Goal: Information Seeking & Learning: Learn about a topic

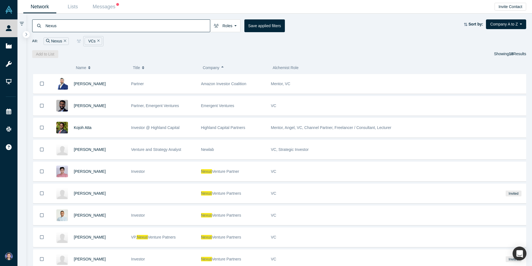
scroll to position [28, 0]
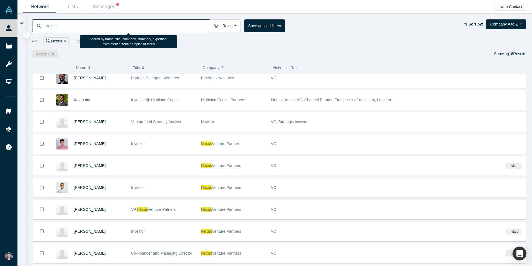
drag, startPoint x: 79, startPoint y: 27, endPoint x: 91, endPoint y: 57, distance: 32.3
click at [0, 24] on div "People Startups Resources Demo Day Events Slack Help Contact Us GDPR My Account…" at bounding box center [266, 133] width 532 height 266
paste input
type input "Nexus"
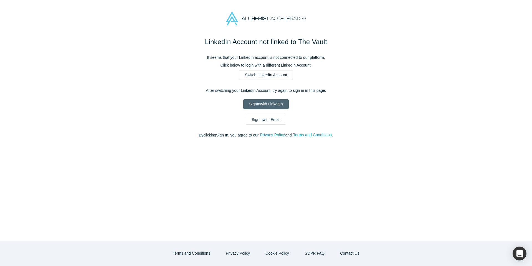
click at [271, 103] on link "Sign In with LinkedIn" at bounding box center [265, 104] width 45 height 10
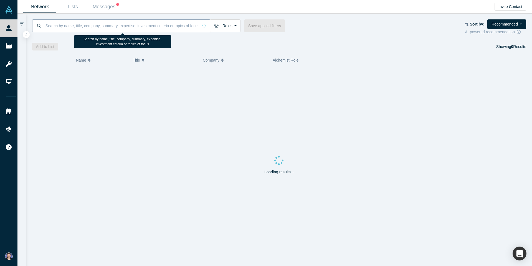
click at [64, 26] on input at bounding box center [122, 25] width 154 height 13
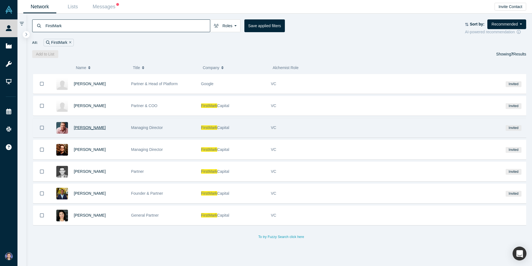
drag, startPoint x: 73, startPoint y: 125, endPoint x: 83, endPoint y: 127, distance: 10.1
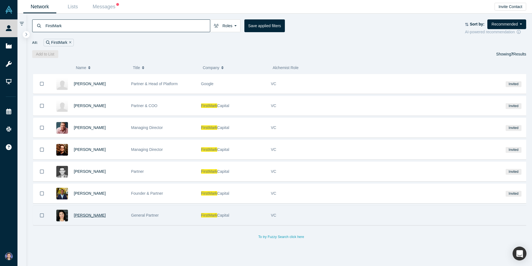
drag, startPoint x: 84, startPoint y: 197, endPoint x: 87, endPoint y: 216, distance: 19.2
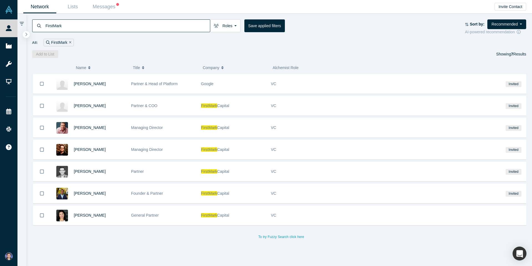
click at [53, 26] on input "FirstMark" at bounding box center [127, 25] width 165 height 13
paste input "Bridge"
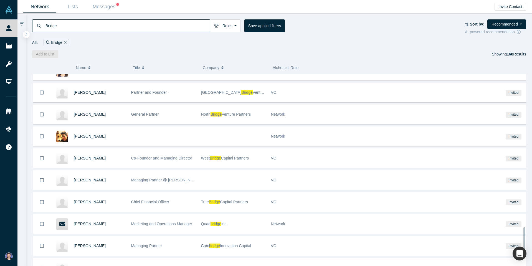
scroll to position [1133, 0]
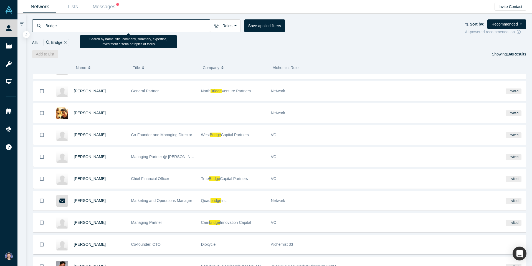
click at [54, 25] on input "Bridge" at bounding box center [127, 25] width 165 height 13
paste input "Bridge Investments"
drag, startPoint x: 97, startPoint y: 29, endPoint x: -14, endPoint y: 37, distance: 111.1
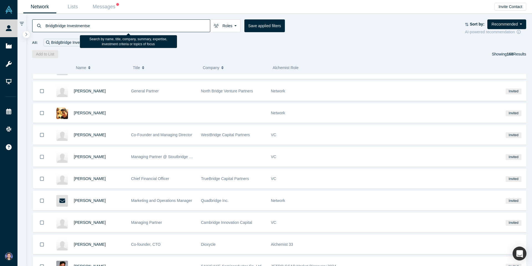
click at [0, 37] on html "People Startups Resources Demo Day Events Slack Help Contact Us GDPR My Account…" at bounding box center [266, 133] width 532 height 266
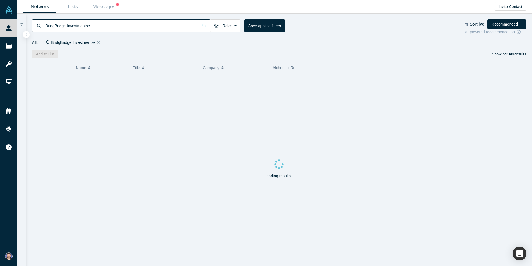
paste input "e Investments"
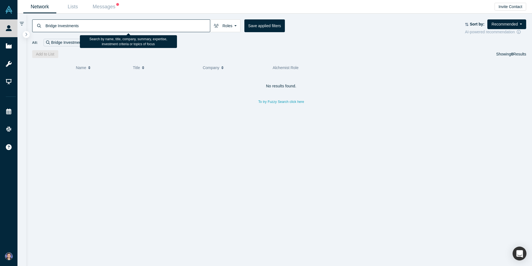
click at [63, 25] on input "Bridge Investments" at bounding box center [127, 25] width 165 height 13
click at [63, 24] on input "Bridge Investments" at bounding box center [127, 25] width 165 height 13
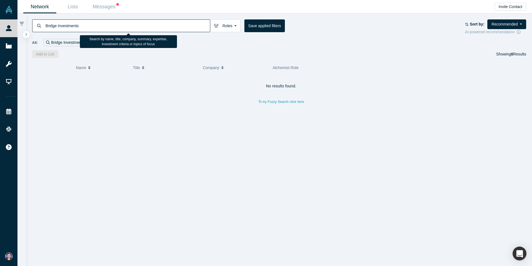
click at [63, 24] on input "Bridge Investments" at bounding box center [127, 25] width 165 height 13
type input "craft"
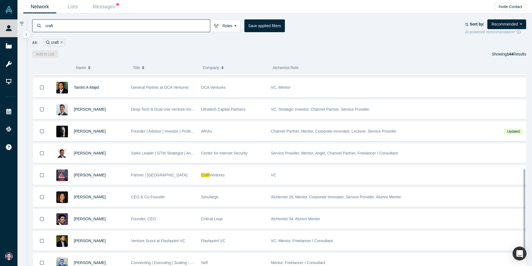
scroll to position [222, 0]
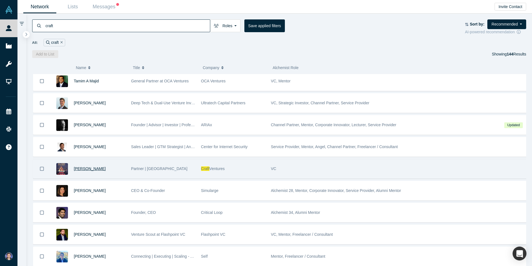
click at [79, 168] on span "Michael Tam" at bounding box center [90, 169] width 32 height 4
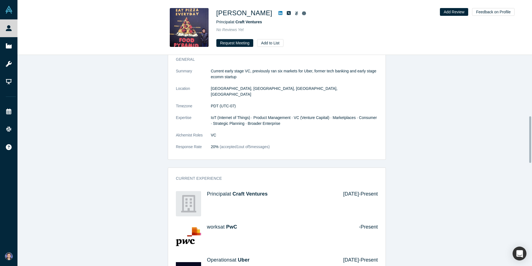
scroll to position [278, 0]
drag, startPoint x: 254, startPoint y: 13, endPoint x: 219, endPoint y: 12, distance: 35.5
click at [219, 12] on div "Michael Tam" at bounding box center [294, 13] width 155 height 10
copy div "Michael Tam"
drag, startPoint x: 267, startPoint y: 21, endPoint x: 237, endPoint y: 22, distance: 30.6
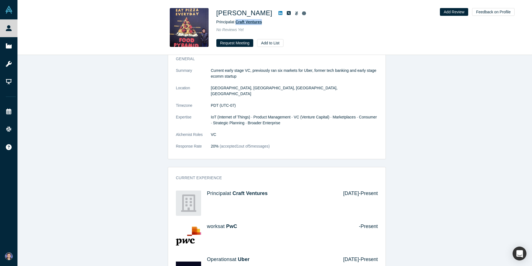
click at [237, 22] on div "Principal at Craft Ventures" at bounding box center [294, 22] width 155 height 6
copy span "Craft Ventures"
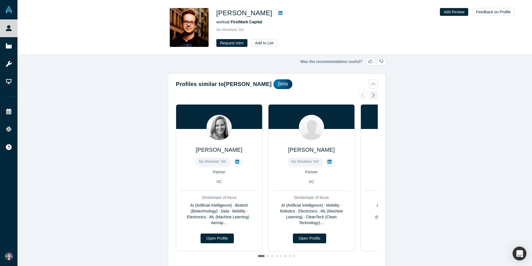
click at [119, 78] on div "Was the recommendation useful? Profiles similar to Matt Turck βeta Lindsey Gray…" at bounding box center [276, 162] width 519 height 215
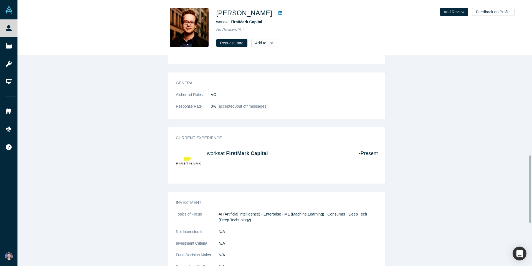
scroll to position [361, 0]
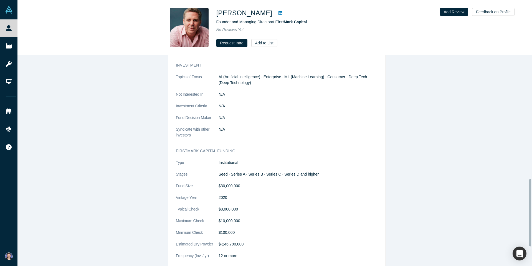
scroll to position [389, 0]
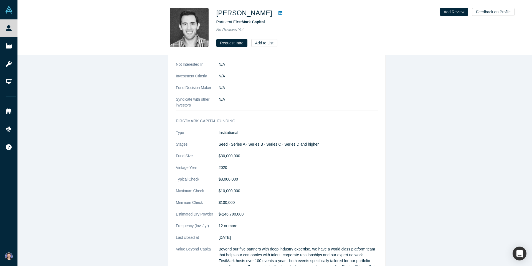
scroll to position [444, 0]
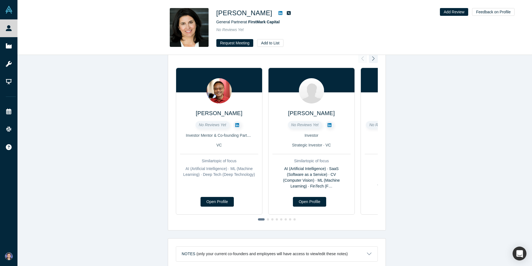
scroll to position [194, 0]
